Goal: Information Seeking & Learning: Learn about a topic

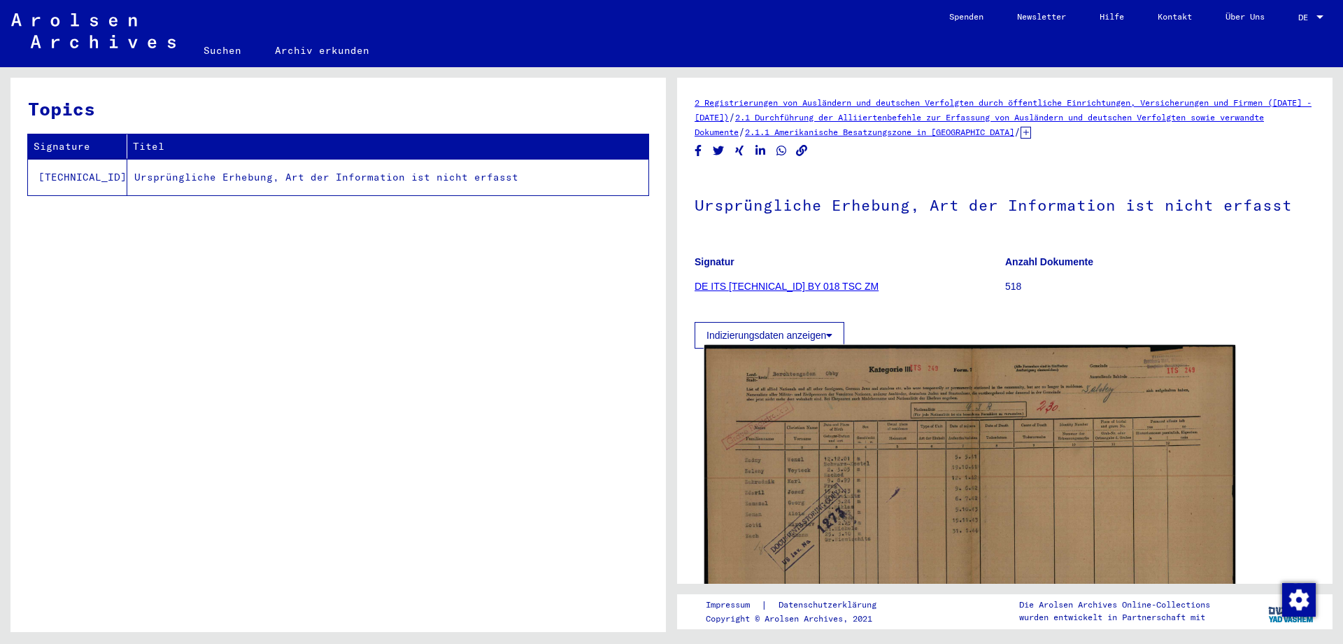
click at [960, 482] on img at bounding box center [969, 533] width 531 height 377
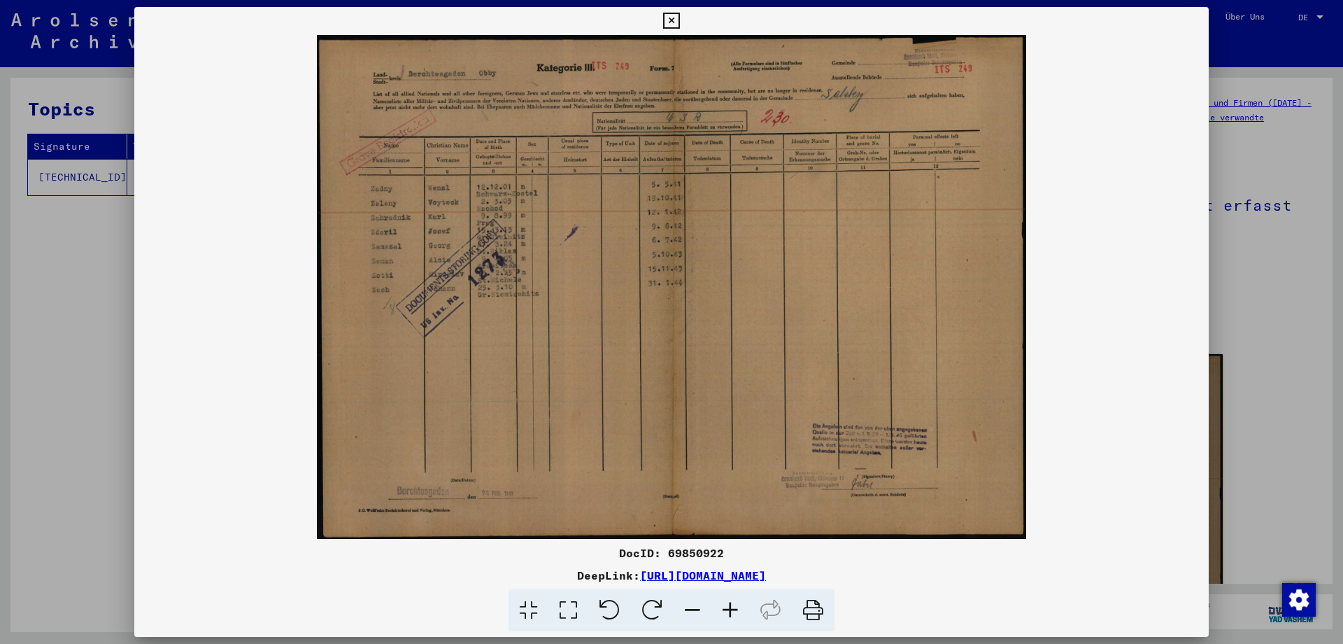
click at [732, 606] on icon at bounding box center [730, 610] width 38 height 43
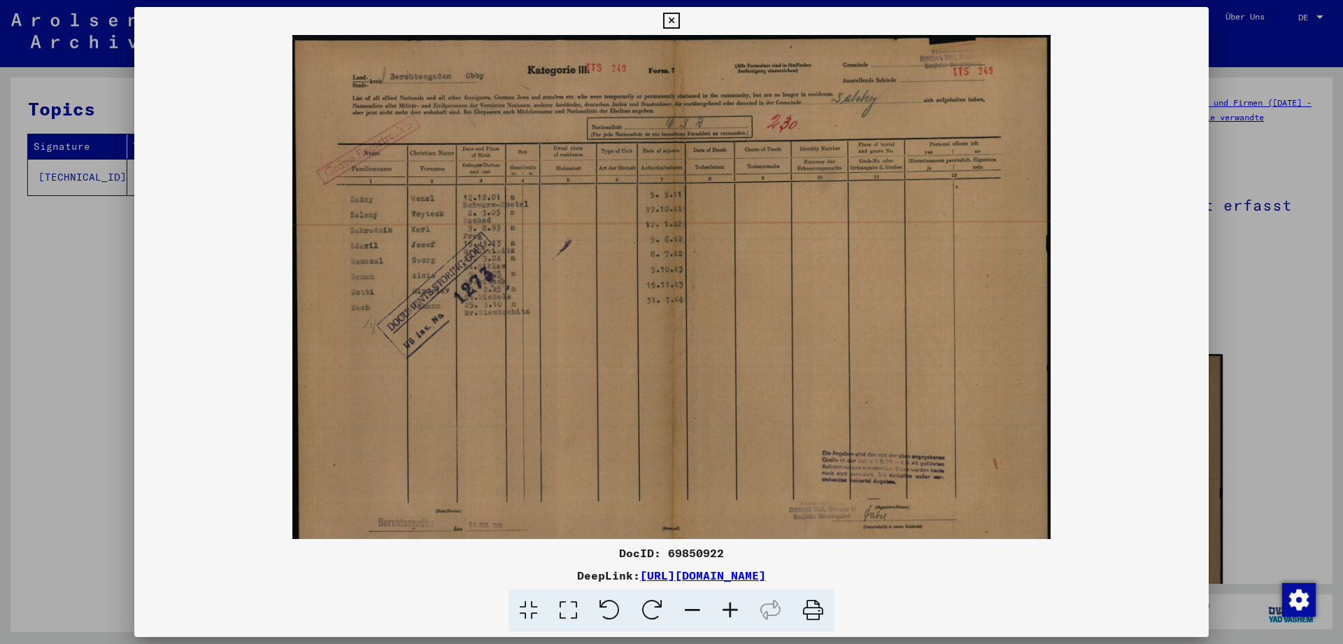
click at [732, 606] on icon at bounding box center [730, 610] width 38 height 43
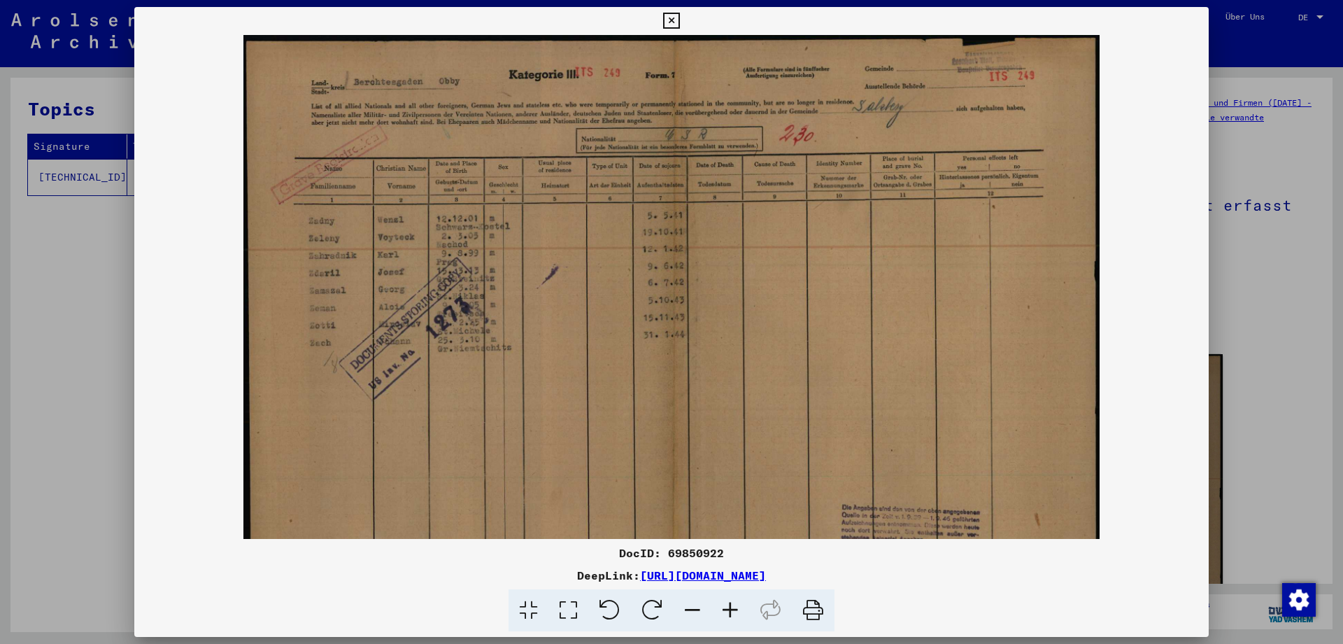
click at [732, 606] on icon at bounding box center [730, 610] width 38 height 43
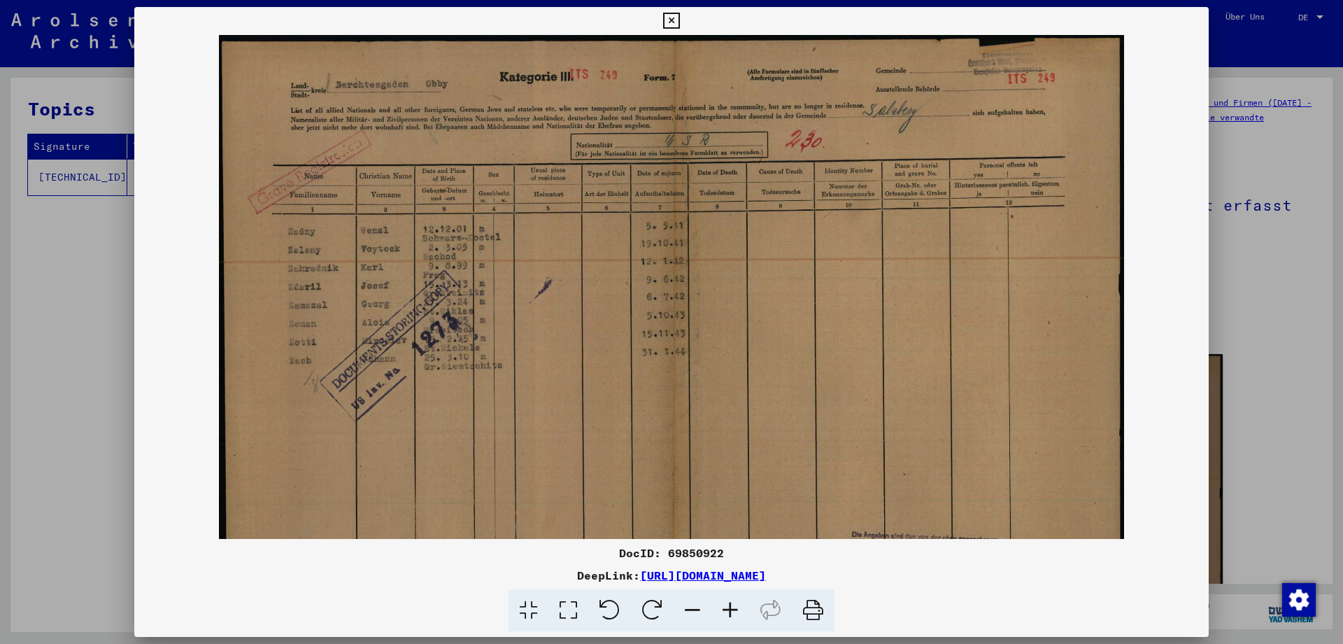
click at [732, 606] on icon at bounding box center [730, 610] width 38 height 43
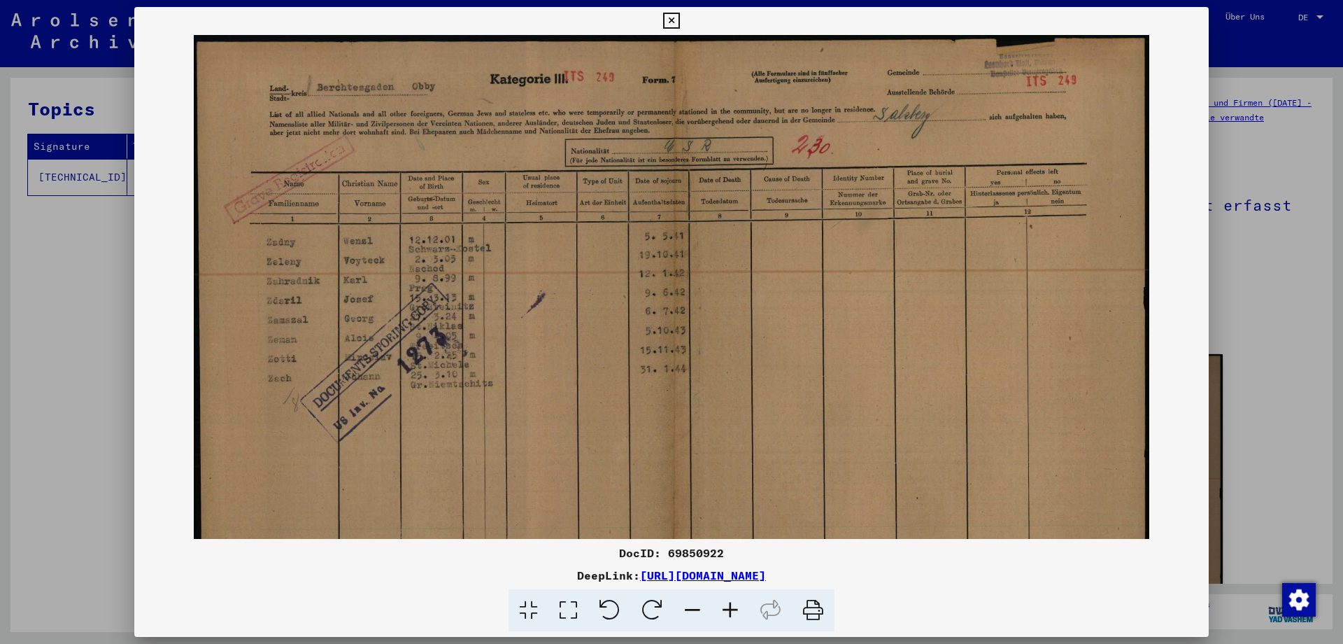
click at [732, 606] on icon at bounding box center [730, 610] width 38 height 43
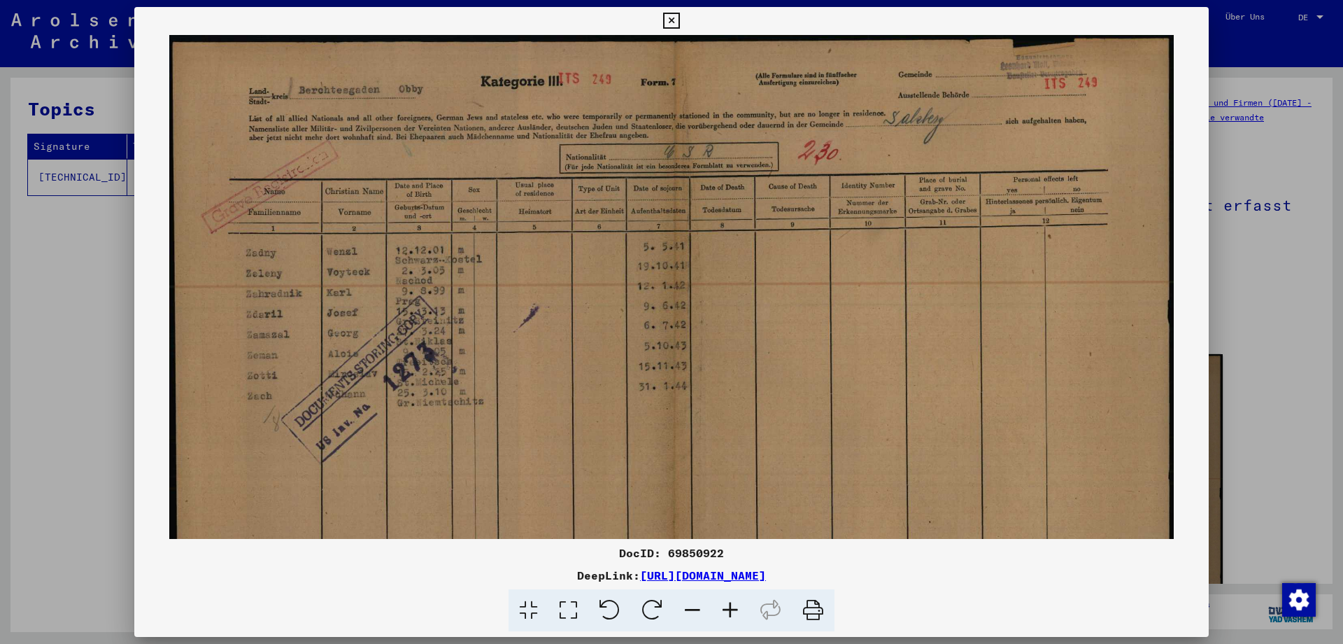
click at [732, 606] on icon at bounding box center [730, 610] width 38 height 43
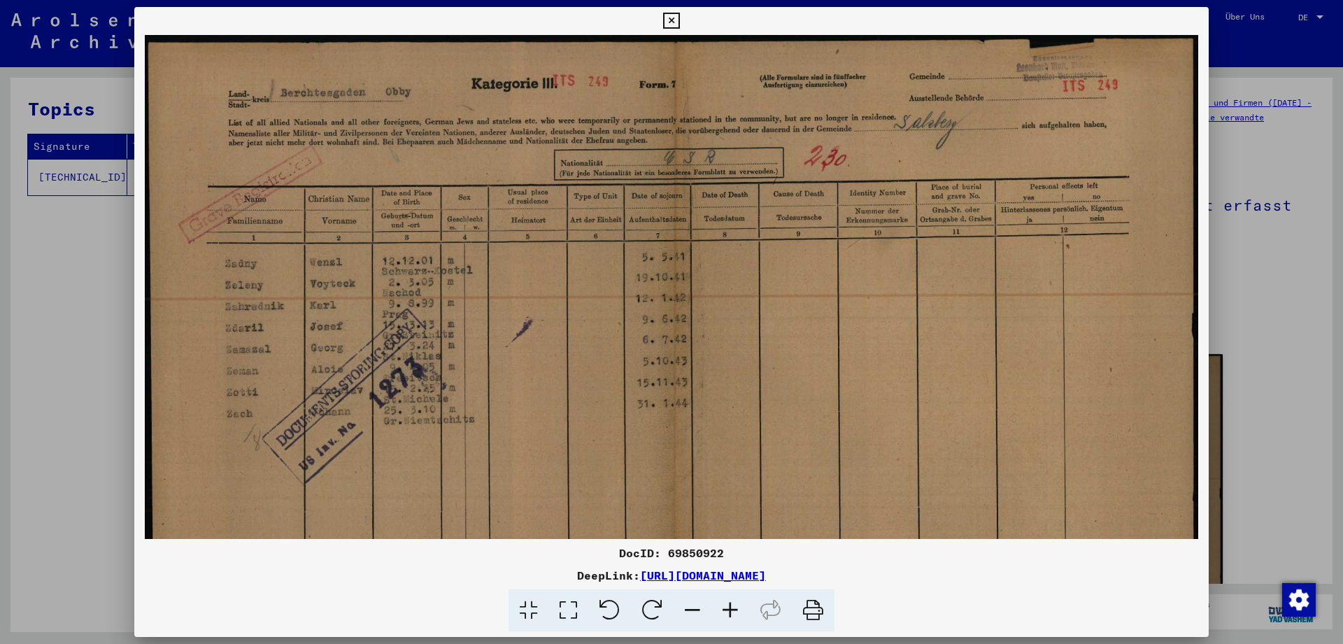
click at [732, 606] on icon at bounding box center [730, 610] width 38 height 43
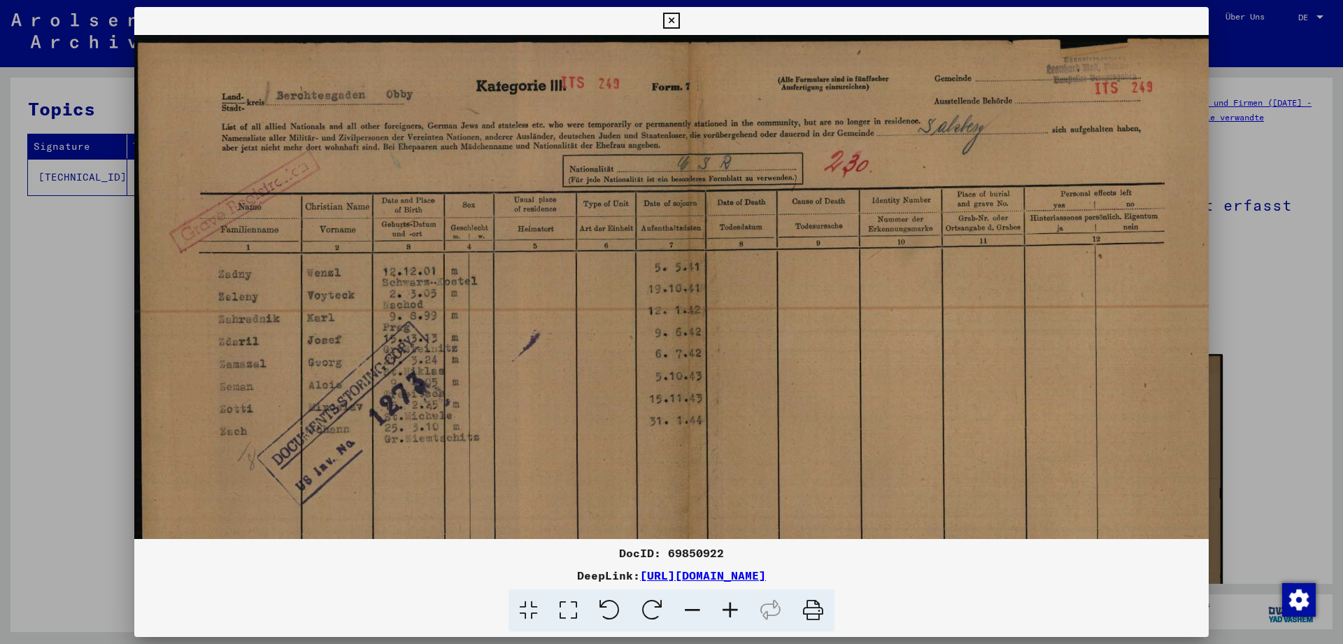
click at [732, 605] on icon at bounding box center [730, 610] width 38 height 43
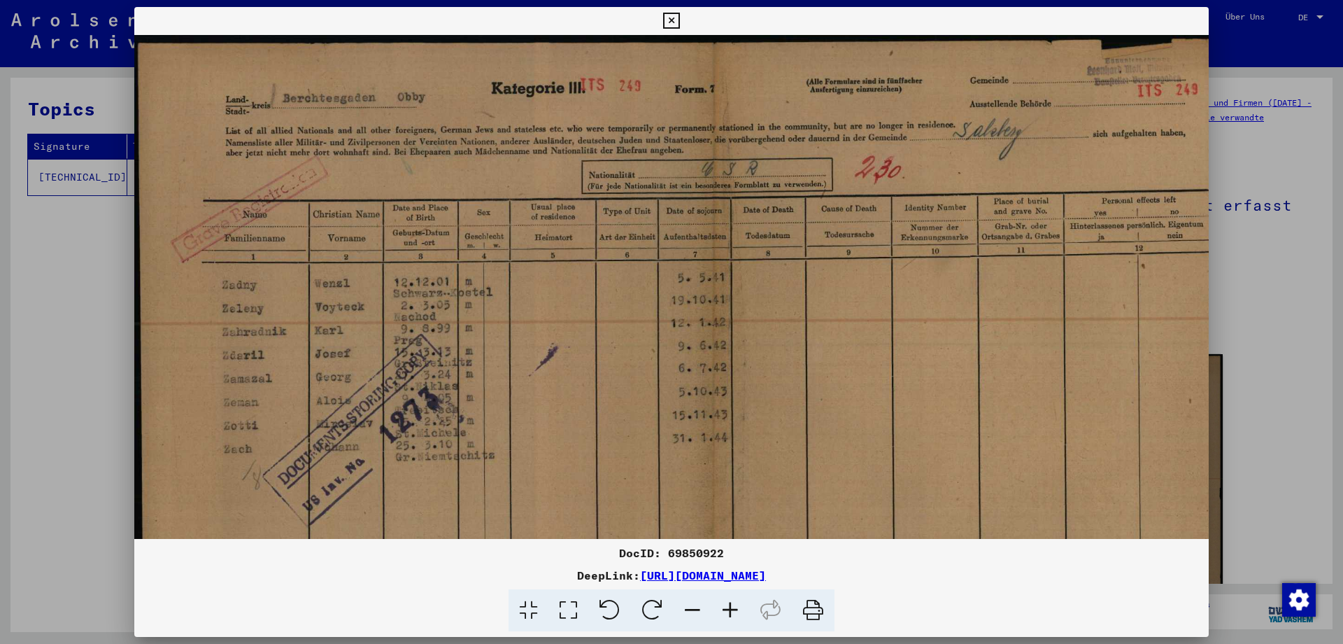
click at [683, 10] on button at bounding box center [671, 21] width 24 height 28
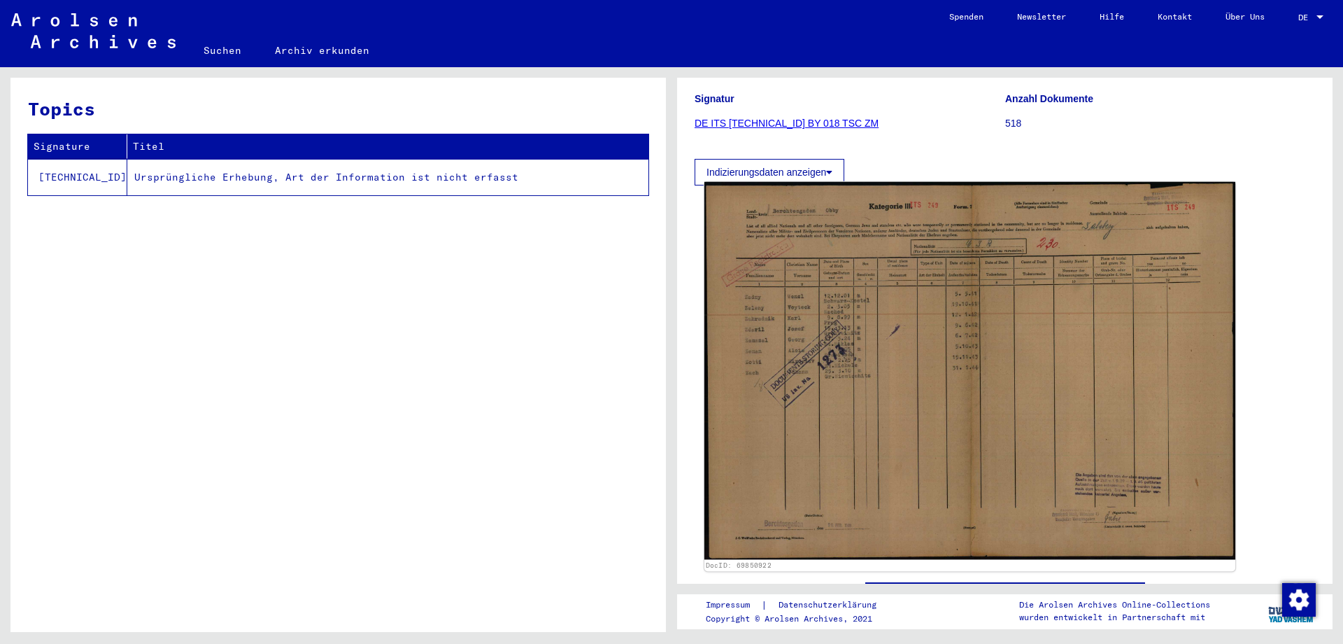
scroll to position [220, 0]
